Goal: Check status

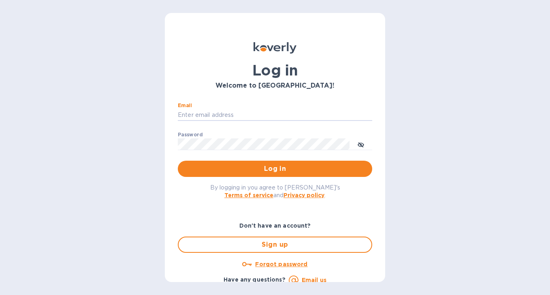
type input "[EMAIL_ADDRESS][DOMAIN_NAME]"
click at [274, 169] on button "Log in" at bounding box center [275, 169] width 195 height 16
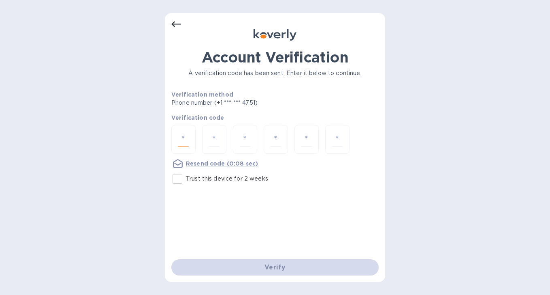
click at [185, 137] on input "number" at bounding box center [183, 139] width 11 height 15
click at [178, 182] on input "Trust this device for 2 weeks" at bounding box center [177, 178] width 17 height 17
checkbox input "true"
click at [184, 141] on input "number" at bounding box center [183, 139] width 11 height 15
type input "6"
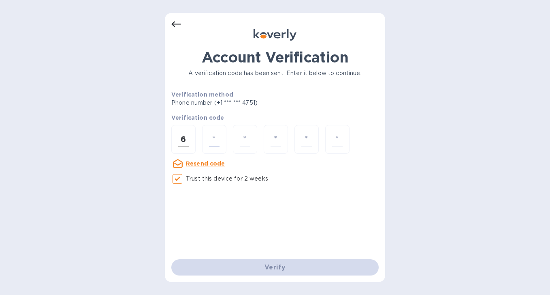
type input "0"
type input "7"
type input "0"
type input "4"
type input "9"
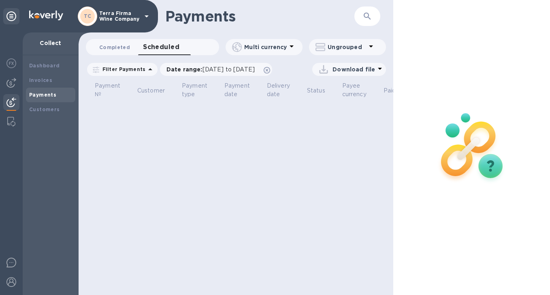
click at [120, 46] on span "Completed 0" at bounding box center [114, 47] width 31 height 9
